Goal: Task Accomplishment & Management: Use online tool/utility

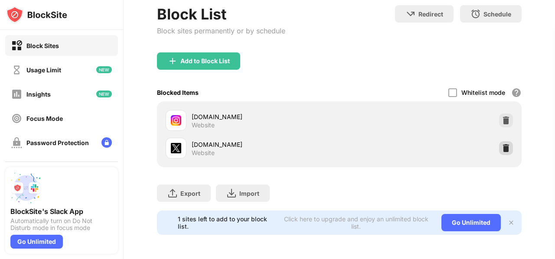
click at [503, 144] on img at bounding box center [505, 148] width 9 height 9
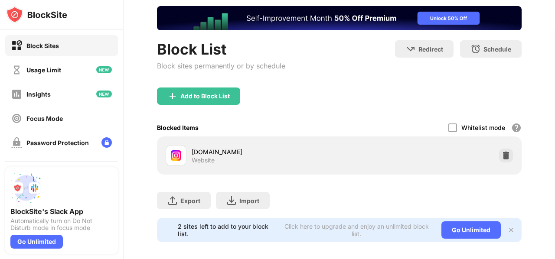
scroll to position [48, 0]
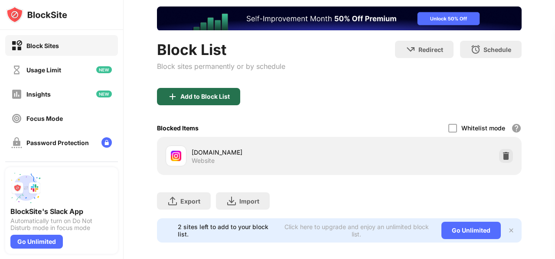
click at [218, 93] on div "Add to Block List" at bounding box center [204, 96] width 49 height 7
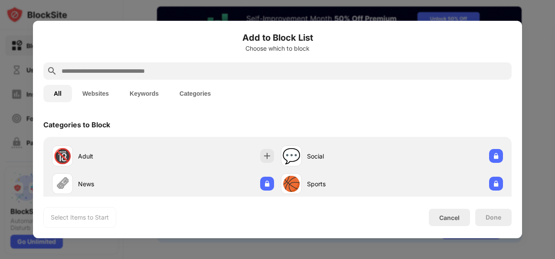
click at [263, 71] on input "text" at bounding box center [284, 71] width 447 height 10
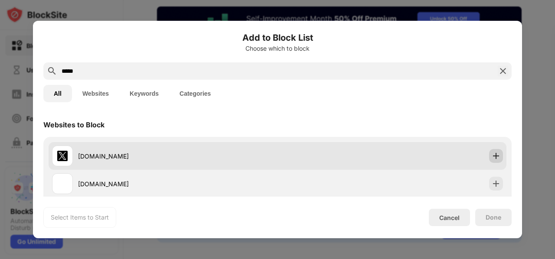
type input "*****"
click at [491, 160] on img at bounding box center [495, 156] width 9 height 9
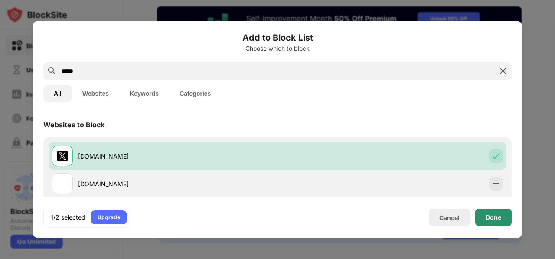
click at [506, 212] on div "Done" at bounding box center [493, 217] width 36 height 17
